Goal: Task Accomplishment & Management: Complete application form

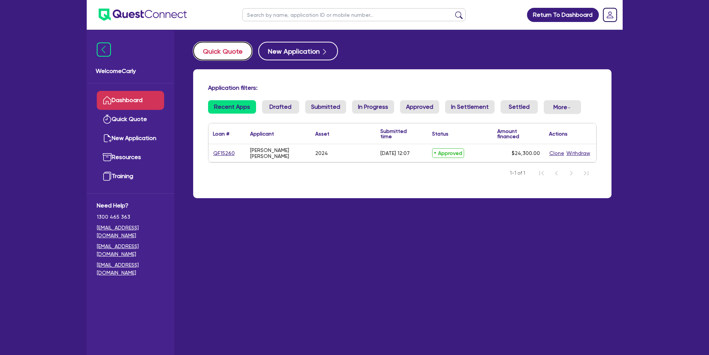
click at [212, 56] on button "Quick Quote" at bounding box center [222, 51] width 59 height 19
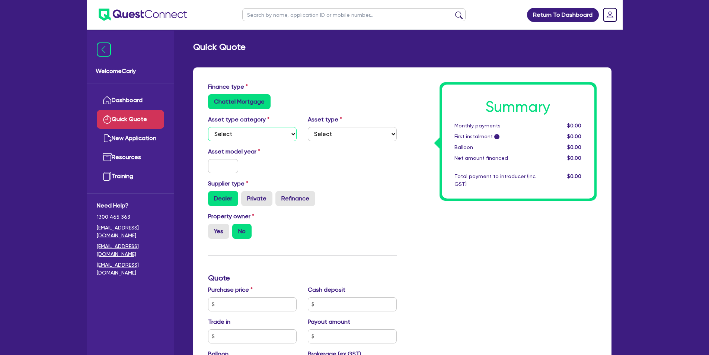
click at [239, 134] on select "Select Cars and light trucks Primary assets Secondary assets Tertiary assets" at bounding box center [252, 134] width 89 height 14
select select "CARS_AND_LIGHT_TRUCKS"
click at [208, 127] on select "Select Cars and light trucks Primary assets Secondary assets Tertiary assets" at bounding box center [252, 134] width 89 height 14
click at [336, 138] on select "Select Passenger vehicles Vans and utes Light trucks up to 4.5 tonne" at bounding box center [352, 134] width 89 height 14
select select "PASSENGER_VEHICLES"
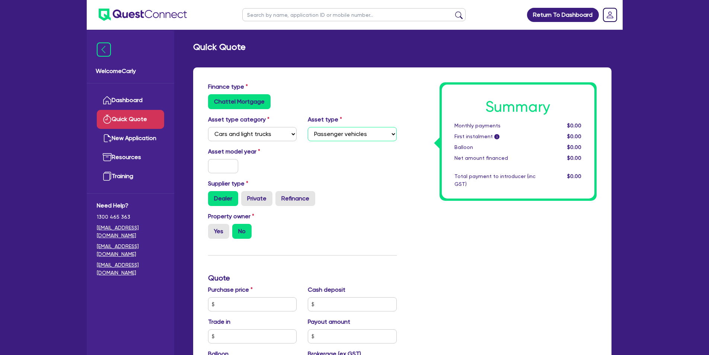
click at [308, 127] on select "Select Passenger vehicles Vans and utes Light trucks up to 4.5 tonne" at bounding box center [352, 134] width 89 height 14
click at [224, 163] on input "text" at bounding box center [223, 166] width 31 height 14
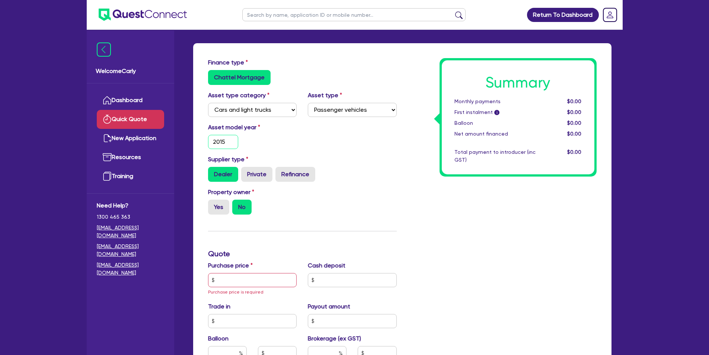
scroll to position [37, 0]
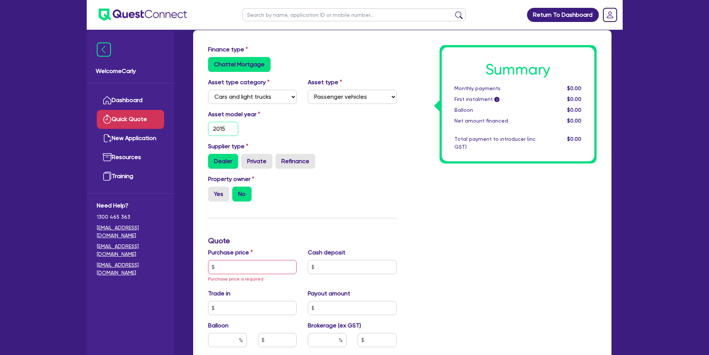
type input "2015"
click at [240, 269] on input "text" at bounding box center [252, 267] width 89 height 14
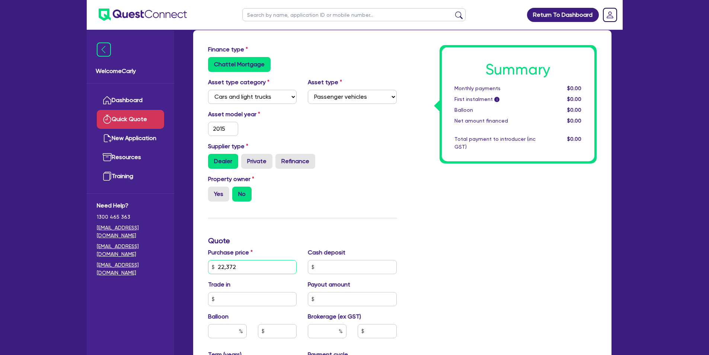
type input "22,372"
click at [366, 267] on input "text" at bounding box center [352, 267] width 89 height 14
type input "0"
click at [232, 297] on input "text" at bounding box center [252, 299] width 89 height 14
type input "2,237"
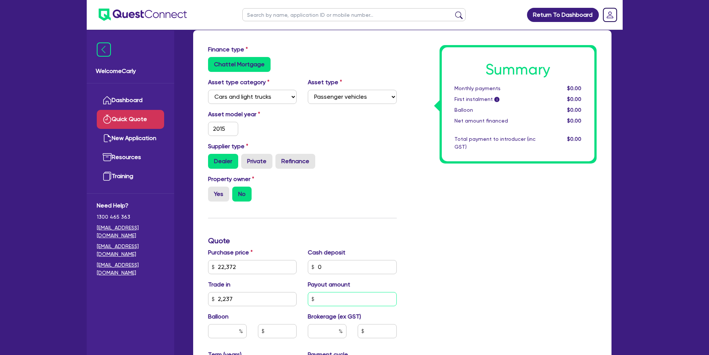
click at [332, 299] on input "text" at bounding box center [352, 299] width 89 height 14
type input "0"
click at [348, 226] on div "Finance type Chattel Mortgage Asset type category Select Cars and light trucks …" at bounding box center [302, 266] width 200 height 443
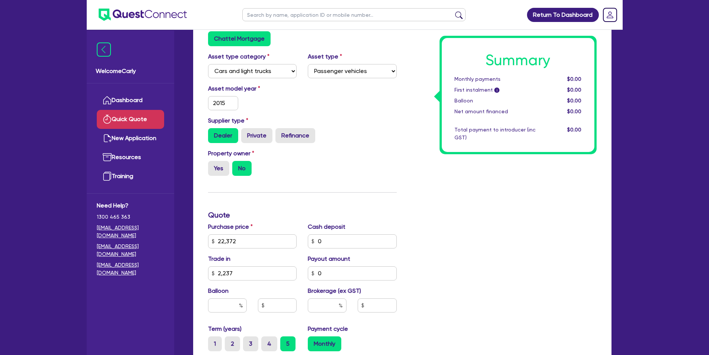
scroll to position [149, 0]
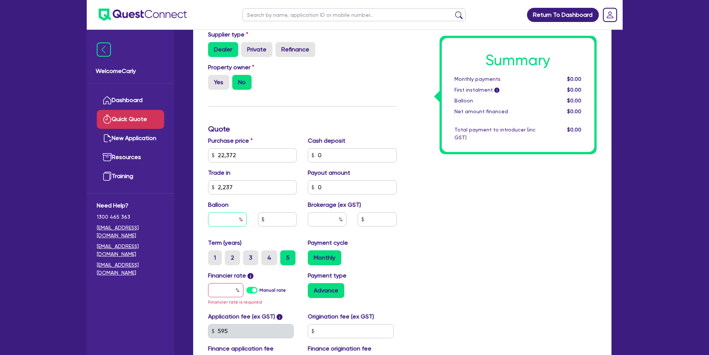
click at [226, 219] on input "text" at bounding box center [227, 219] width 39 height 14
type input "0"
click at [268, 221] on input "text" at bounding box center [277, 219] width 39 height 14
type input "0"
click at [318, 217] on input "text" at bounding box center [327, 219] width 39 height 14
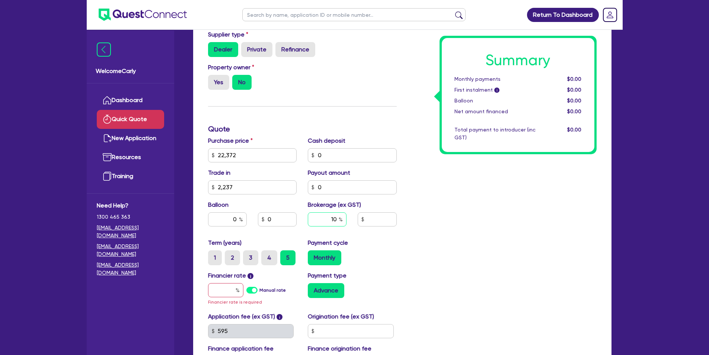
type input "10"
drag, startPoint x: 389, startPoint y: 174, endPoint x: 390, endPoint y: 170, distance: 4.5
click at [390, 174] on div "Payout amount 0" at bounding box center [352, 181] width 100 height 26
click at [219, 288] on input "text" at bounding box center [225, 290] width 35 height 14
type input "1"
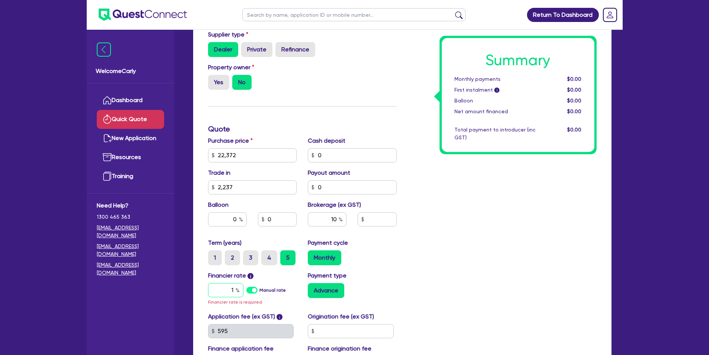
type input "2,013.5"
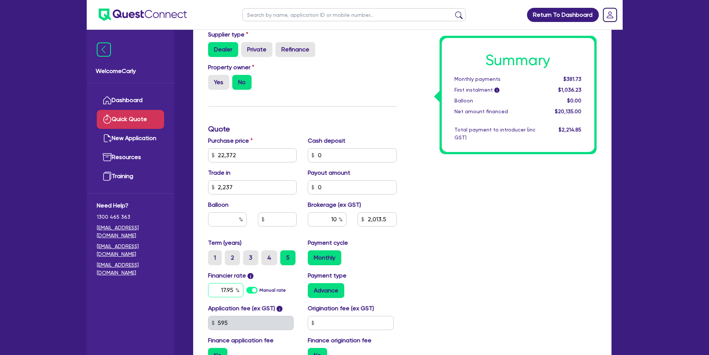
type input "17.95"
type input "2,013.5"
click at [441, 262] on div "Summary Monthly payments $381.73 First instalment i $1,036.23 Balloon $0.00 Net…" at bounding box center [502, 150] width 200 height 435
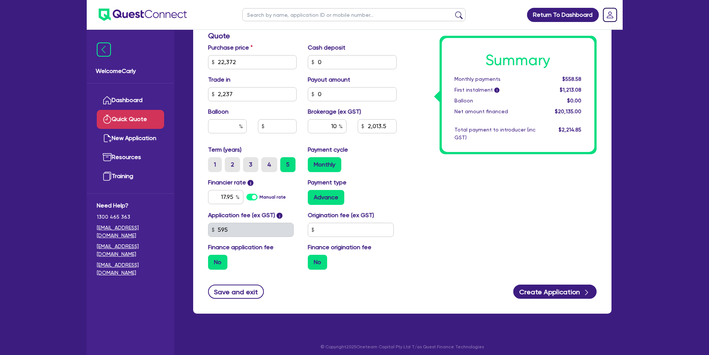
scroll to position [246, 0]
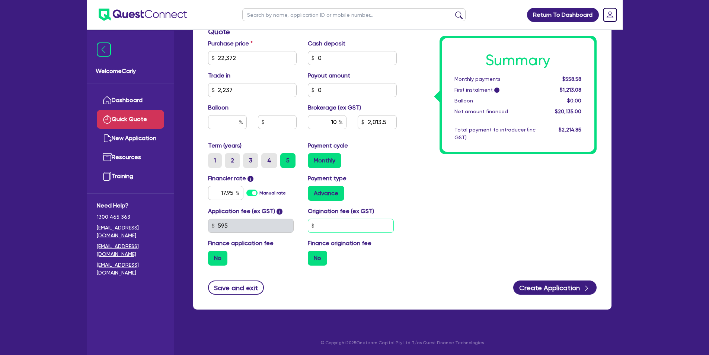
click at [336, 222] on input "text" at bounding box center [351, 226] width 86 height 14
type input "900"
type input "2,013.5"
drag, startPoint x: 545, startPoint y: 227, endPoint x: 529, endPoint y: 221, distance: 16.1
click at [539, 226] on div "Summary Monthly payments $558.58 First instalment i $1,213.08 Balloon $0.00 Net…" at bounding box center [502, 53] width 200 height 435
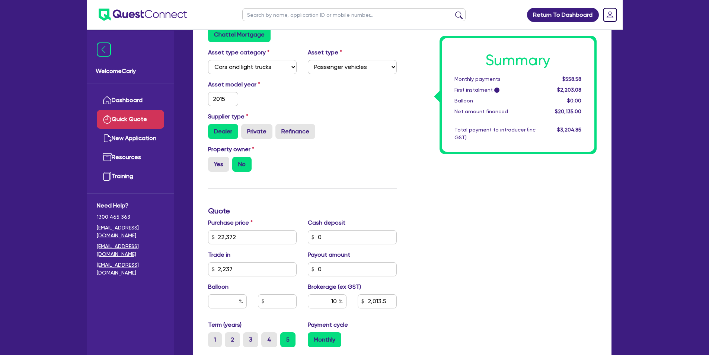
scroll to position [74, 0]
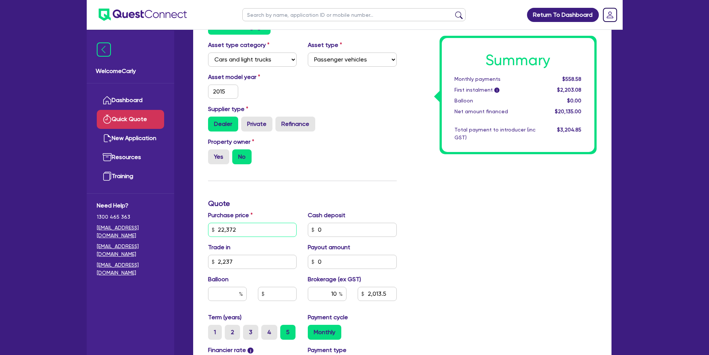
drag, startPoint x: 248, startPoint y: 232, endPoint x: 198, endPoint y: 225, distance: 50.7
click at [198, 225] on div "Finance type Chattel Mortgage Asset type category Select Cars and light trucks …" at bounding box center [402, 237] width 418 height 488
type input "20,000"
type input "1,776.3"
drag, startPoint x: 234, startPoint y: 261, endPoint x: 196, endPoint y: 259, distance: 38.0
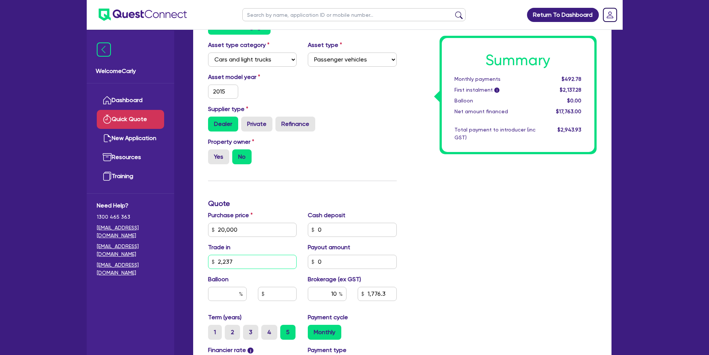
click at [198, 260] on div "Finance type Chattel Mortgage Asset type category Select Cars and light trucks …" at bounding box center [402, 237] width 418 height 488
type input "2,000"
type input "1,800"
click at [382, 176] on div "Finance type Chattel Mortgage Asset type category Select Cars and light trucks …" at bounding box center [302, 225] width 200 height 435
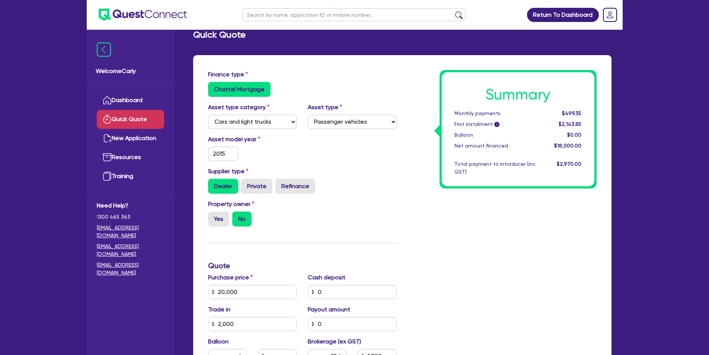
scroll to position [0, 0]
